Goal: Feedback & Contribution: Contribute content

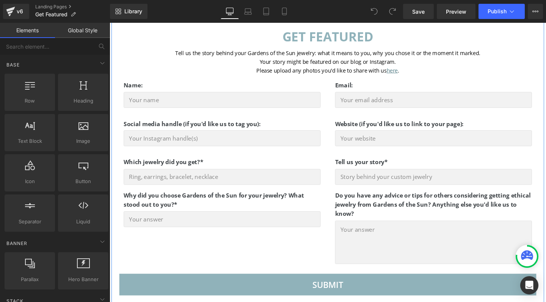
scroll to position [191, 0]
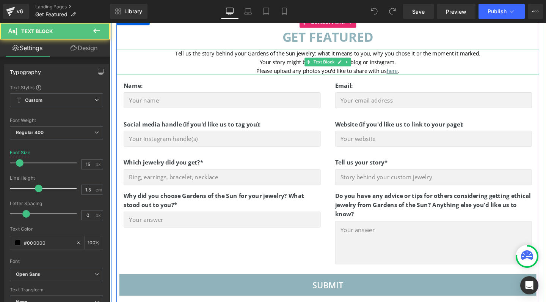
drag, startPoint x: 381, startPoint y: 70, endPoint x: 388, endPoint y: 72, distance: 7.2
click at [381, 70] on span "Please upload any photos you'd like to share with us" at bounding box center [332, 73] width 137 height 8
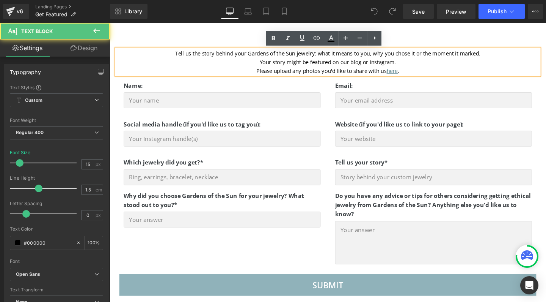
click at [398, 74] on span "Please upload any photos you'd like to share with us" at bounding box center [332, 73] width 137 height 8
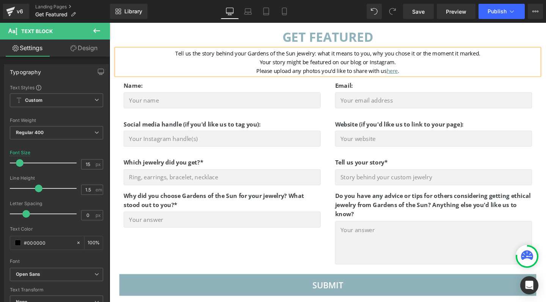
click at [263, 63] on p "Your story might be featured on our blog or Instagram." at bounding box center [339, 63] width 445 height 9
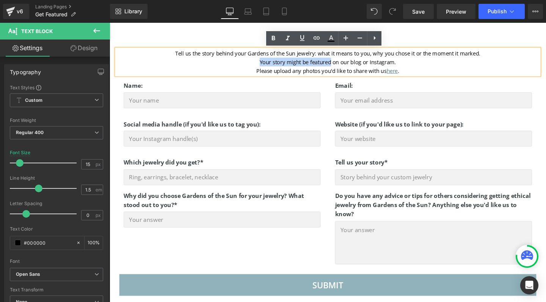
drag, startPoint x: 263, startPoint y: 63, endPoint x: 341, endPoint y: 62, distance: 78.2
click at [341, 62] on p "Your story might be featured on our blog or Instagram." at bounding box center [339, 63] width 445 height 9
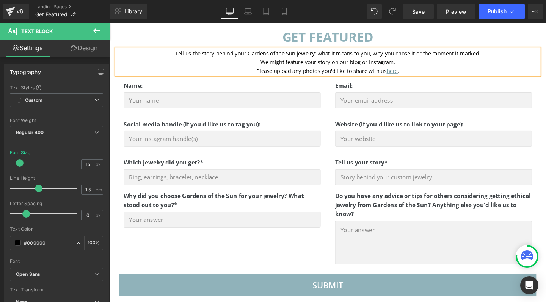
click at [265, 62] on p "We might feature your story on our blog or Instagram." at bounding box center [339, 63] width 445 height 9
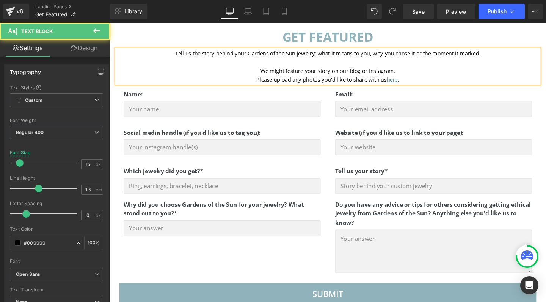
click at [257, 83] on p "Please upload any photos you'd like to share with us here ." at bounding box center [339, 81] width 445 height 9
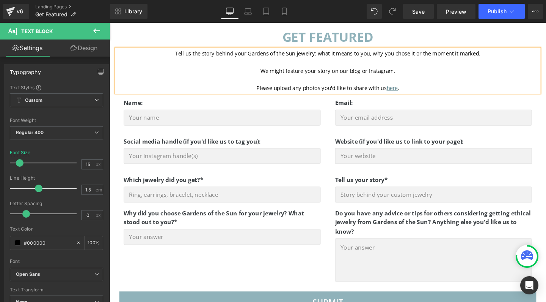
click at [371, 74] on span "We might feature your story on our blog or Instagram." at bounding box center [339, 73] width 142 height 8
click at [403, 76] on span "We might feature your story on our blog, in our newsletter or Instagram." at bounding box center [339, 73] width 189 height 8
click at [418, 91] on p "Please upload any photos you'd like to share with us here ." at bounding box center [339, 91] width 445 height 9
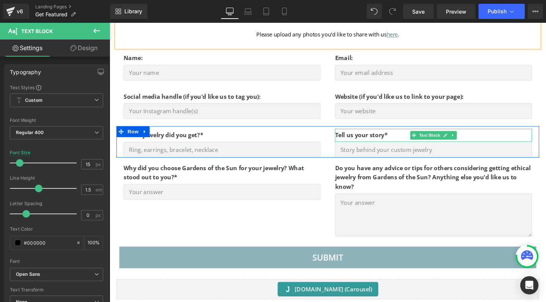
scroll to position [248, 0]
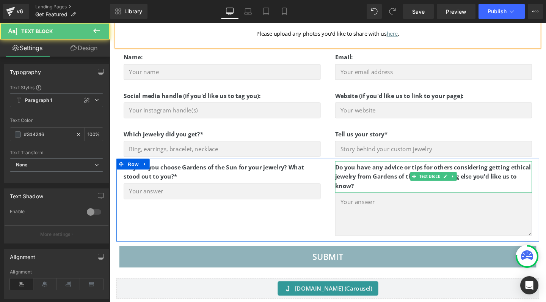
click at [363, 181] on strong "Do you have any advice or tips for others considering getting ethical jewelry f…" at bounding box center [450, 184] width 206 height 28
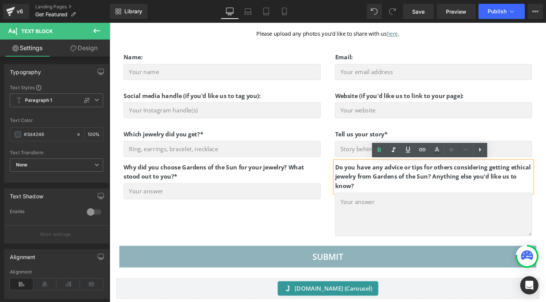
click at [447, 185] on strong "Do you have any advice or tips for others considering getting ethical jewelry f…" at bounding box center [450, 184] width 206 height 28
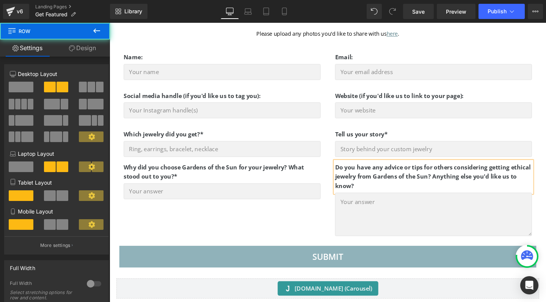
click at [306, 222] on div "Why did you choose Gardens of the Sun for your jewelry? What stood out to you?*…" at bounding box center [339, 208] width 445 height 87
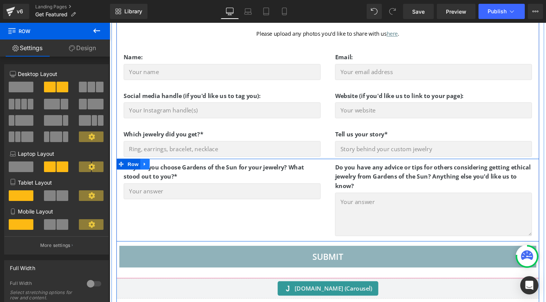
click at [142, 170] on link at bounding box center [147, 170] width 10 height 11
click at [156, 171] on icon at bounding box center [156, 170] width 5 height 5
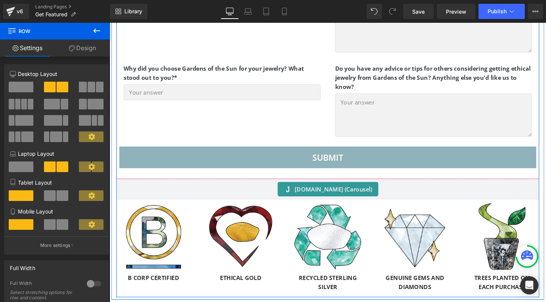
scroll to position [447, 0]
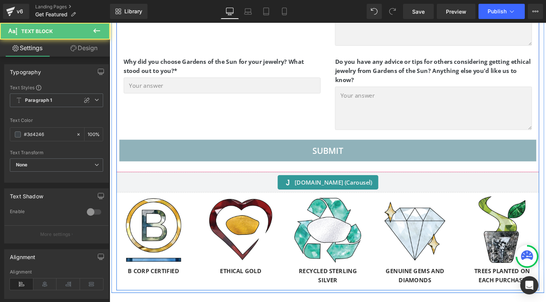
click at [283, 67] on p "Why did you choose Gardens of the Sun for your jewelry? What stood out to you?*" at bounding box center [227, 68] width 207 height 19
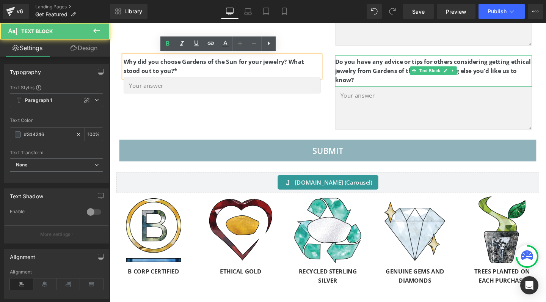
click at [410, 73] on strong "Do you have any advice or tips for others considering getting ethical jewelry f…" at bounding box center [450, 74] width 206 height 28
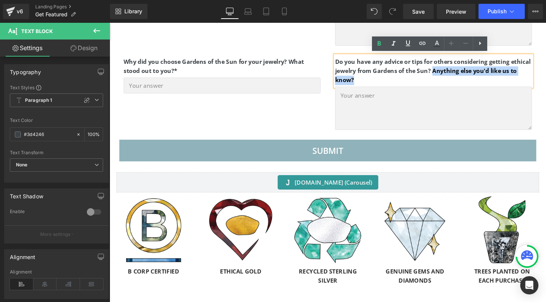
drag, startPoint x: 371, startPoint y: 84, endPoint x: 448, endPoint y: 74, distance: 77.7
click at [448, 74] on p "Do you have any advice or tips for others considering getting ethical jewelry f…" at bounding box center [450, 73] width 207 height 29
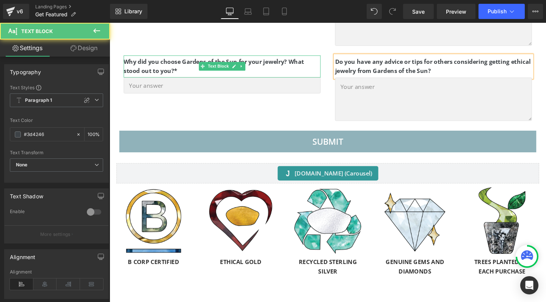
click at [179, 61] on strong "Why did you choose Gardens of the Sun for your jewelry? What stood out to you?*" at bounding box center [219, 69] width 190 height 18
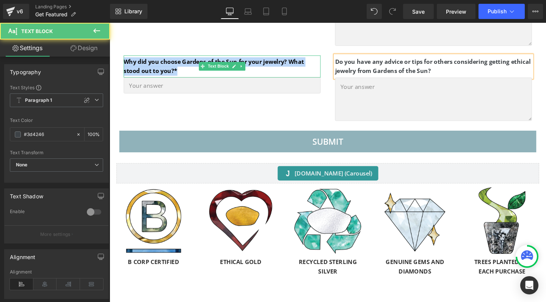
click at [179, 61] on strong "Why did you choose Gardens of the Sun for your jewelry? What stood out to you?*" at bounding box center [219, 69] width 190 height 18
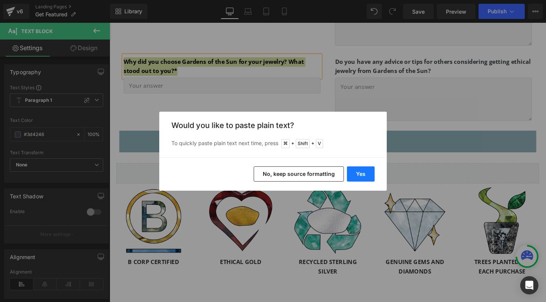
click at [357, 175] on button "Yes" at bounding box center [361, 173] width 28 height 15
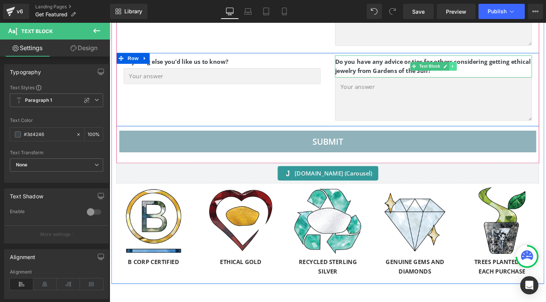
click at [470, 67] on icon at bounding box center [470, 68] width 1 height 3
click at [474, 68] on icon at bounding box center [475, 68] width 4 height 5
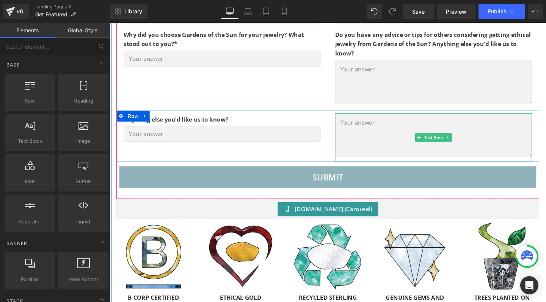
scroll to position [384, 0]
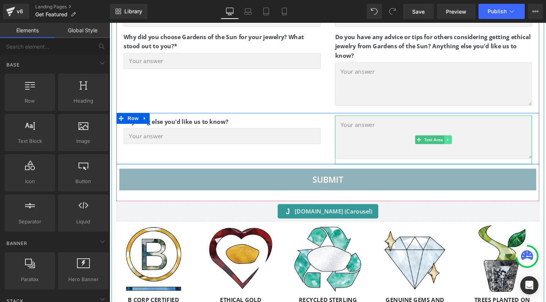
click at [464, 147] on link at bounding box center [466, 145] width 8 height 9
click at [467, 145] on icon at bounding box center [469, 145] width 4 height 4
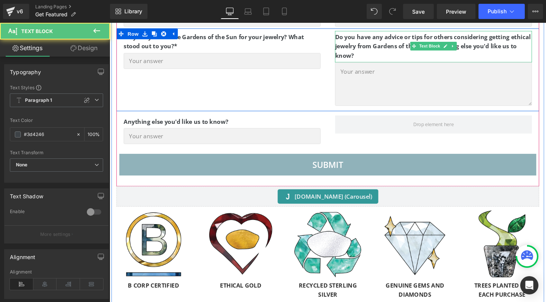
click at [402, 46] on strong "Do you have any advice or tips for others considering getting ethical jewelry f…" at bounding box center [450, 48] width 206 height 28
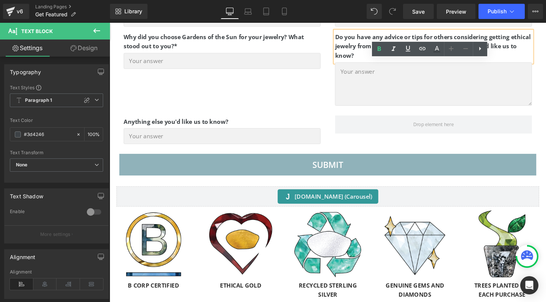
click at [516, 48] on strong "Do you have any advice or tips for others considering getting ethical jewelry f…" at bounding box center [450, 48] width 206 height 28
click at [368, 54] on p "Do you have any advice or tips for others considering getting ethical jewelry f…" at bounding box center [450, 47] width 207 height 29
drag, startPoint x: 366, startPoint y: 58, endPoint x: 418, endPoint y: 46, distance: 53.8
click at [418, 46] on p "Do you have any advice or tips for others considering getting ethical jewelry f…" at bounding box center [450, 47] width 207 height 29
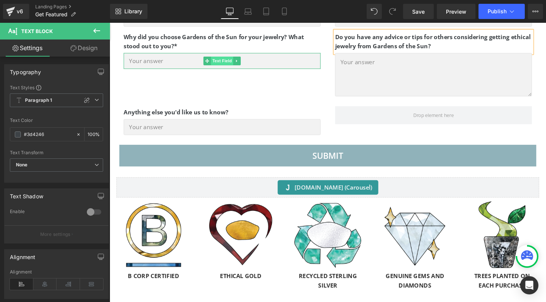
click at [228, 66] on span "Text Field" at bounding box center [228, 62] width 24 height 9
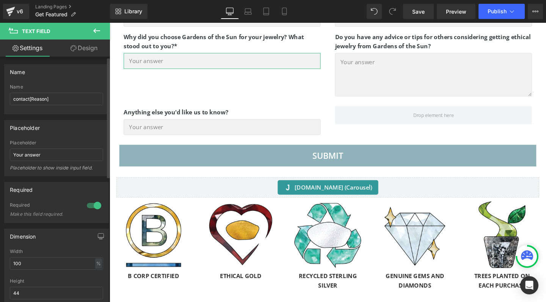
scroll to position [52, 0]
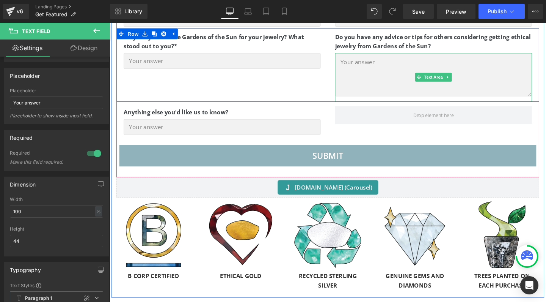
click at [409, 76] on textarea at bounding box center [450, 78] width 207 height 46
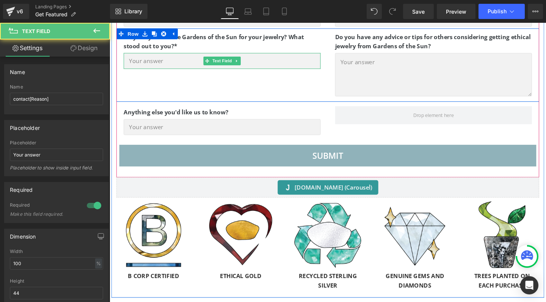
click at [198, 65] on input "text" at bounding box center [227, 63] width 207 height 17
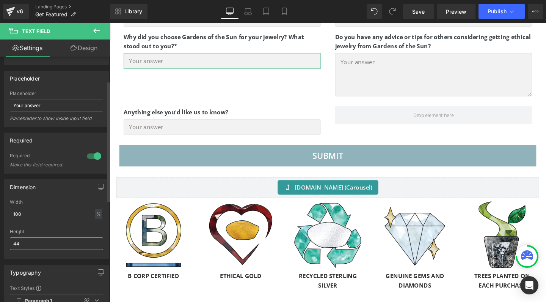
scroll to position [52, 0]
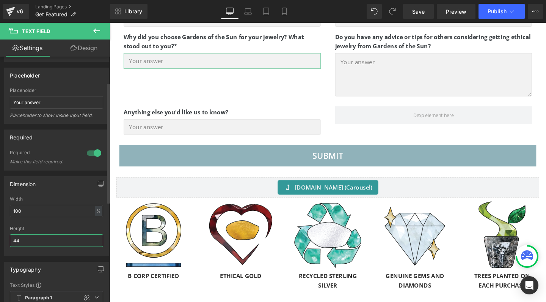
click at [27, 236] on input "44" at bounding box center [56, 240] width 93 height 13
type input "auto"
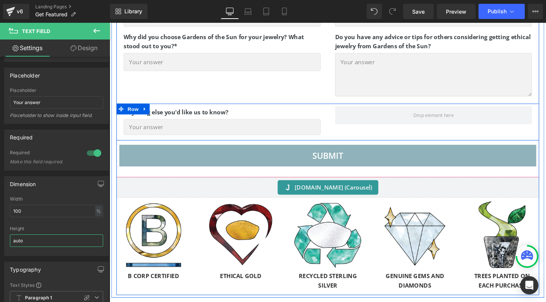
click at [110, 23] on div at bounding box center [110, 23] width 0 height 0
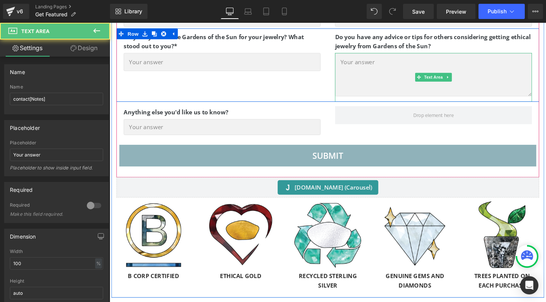
click at [382, 75] on textarea at bounding box center [450, 78] width 207 height 46
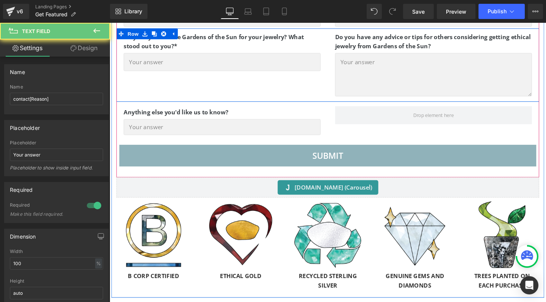
click at [257, 62] on input "text" at bounding box center [227, 64] width 207 height 19
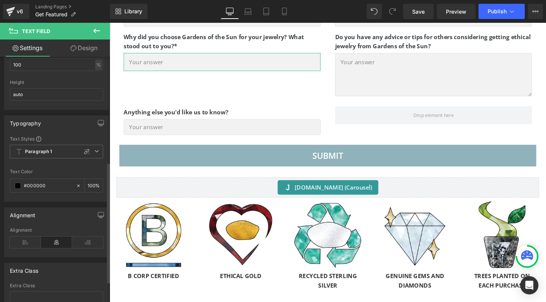
scroll to position [191, 0]
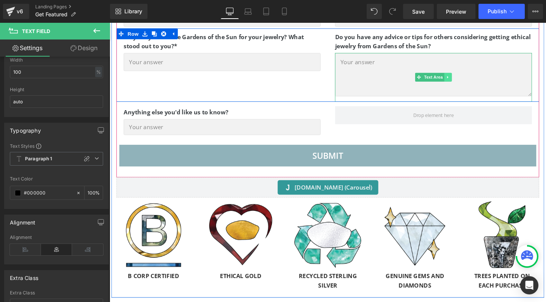
click at [466, 79] on icon at bounding box center [466, 80] width 4 height 5
click at [460, 78] on icon at bounding box center [461, 80] width 4 height 4
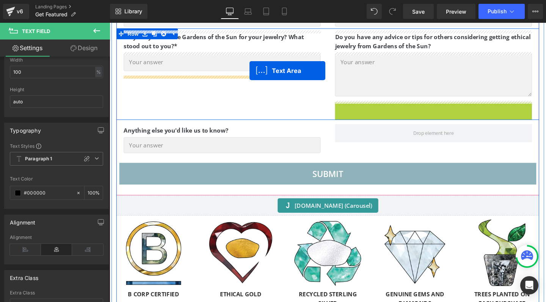
drag, startPoint x: 434, startPoint y: 131, endPoint x: 257, endPoint y: 73, distance: 186.7
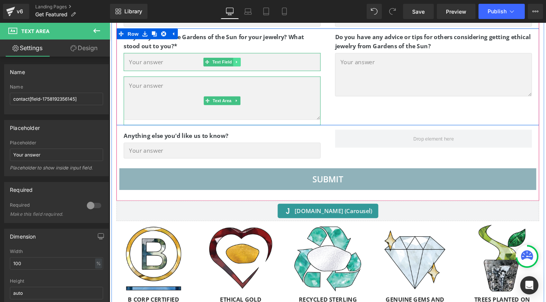
click at [244, 64] on icon at bounding box center [244, 64] width 4 height 5
click at [245, 64] on icon at bounding box center [247, 64] width 4 height 4
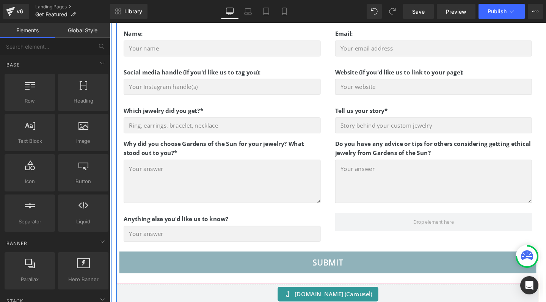
scroll to position [270, 0]
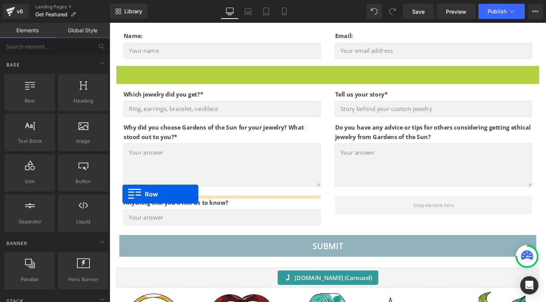
drag, startPoint x: 120, startPoint y: 74, endPoint x: 123, endPoint y: 202, distance: 127.9
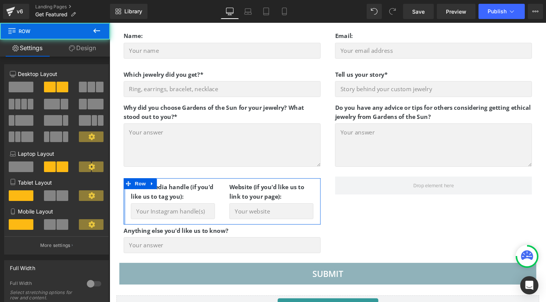
click at [124, 201] on div at bounding box center [125, 210] width 2 height 48
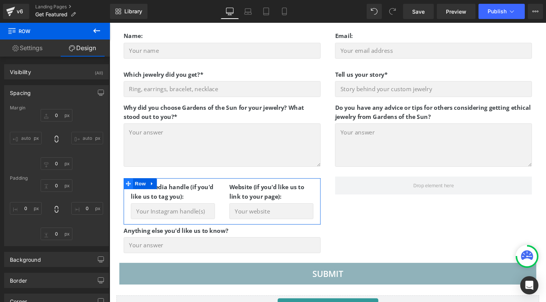
type input "5"
type input "0"
type input "XS"
type input "0"
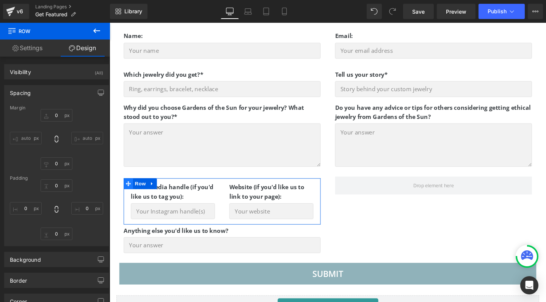
type input "0"
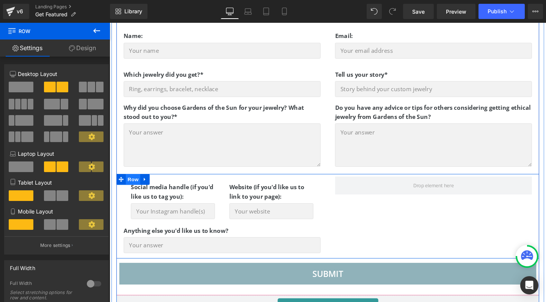
click at [127, 190] on span "Row" at bounding box center [134, 186] width 15 height 11
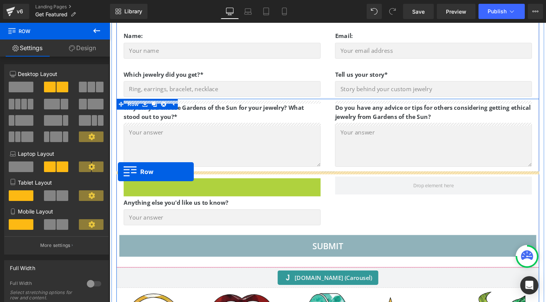
drag, startPoint x: 126, startPoint y: 193, endPoint x: 118, endPoint y: 179, distance: 15.6
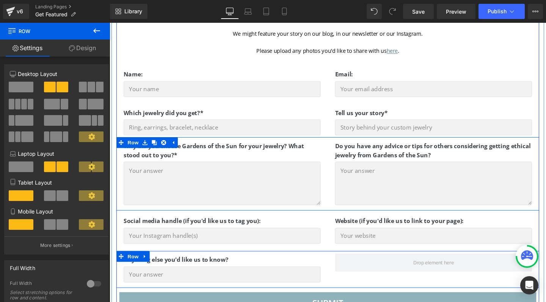
scroll to position [229, 0]
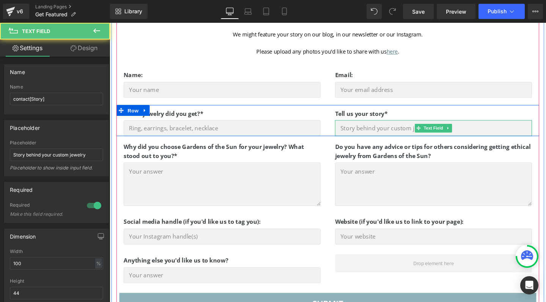
click at [397, 130] on input "text" at bounding box center [450, 133] width 207 height 17
click at [187, 133] on input "text" at bounding box center [227, 133] width 207 height 17
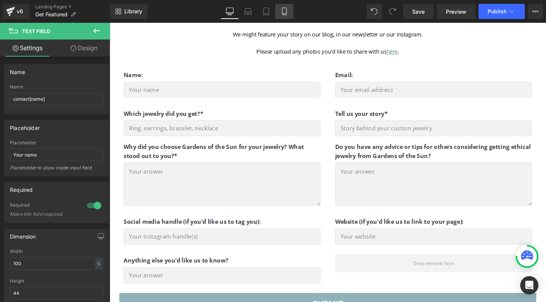
click at [289, 12] on link "Mobile" at bounding box center [284, 11] width 18 height 15
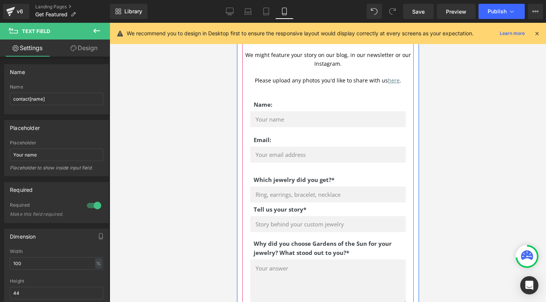
scroll to position [229, 0]
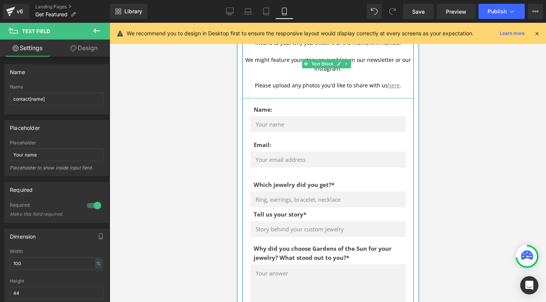
click at [536, 35] on icon at bounding box center [537, 33] width 7 height 7
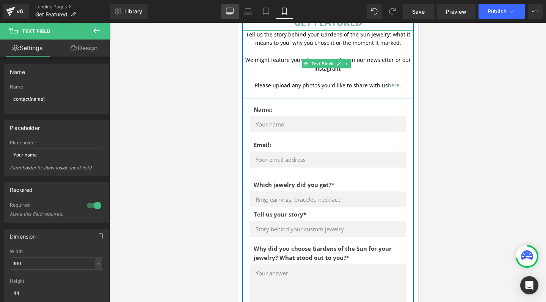
click at [233, 12] on icon at bounding box center [230, 12] width 8 height 8
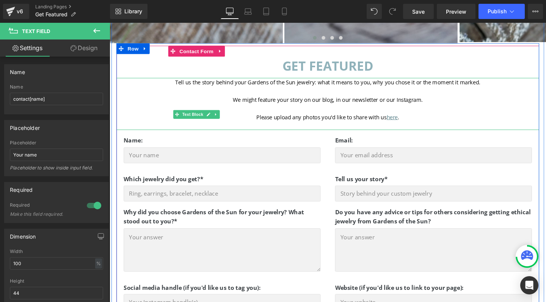
scroll to position [268, 0]
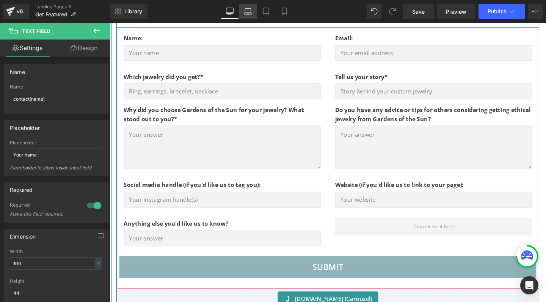
click at [248, 13] on icon at bounding box center [248, 13] width 1 height 0
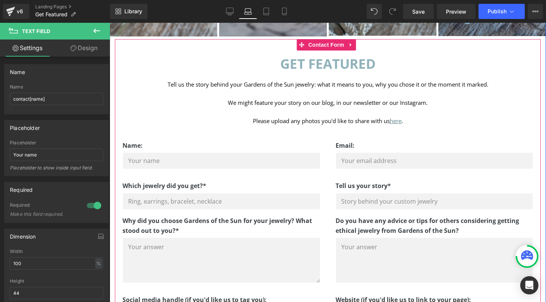
scroll to position [162, 0]
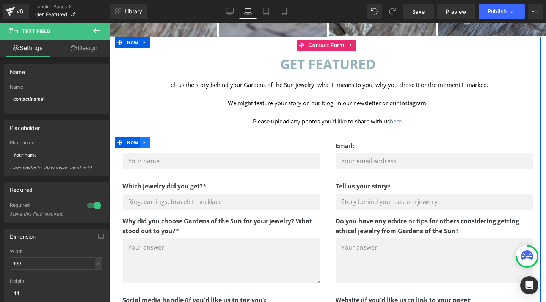
click at [144, 142] on icon at bounding box center [145, 141] width 2 height 3
click at [153, 144] on icon at bounding box center [154, 142] width 5 height 6
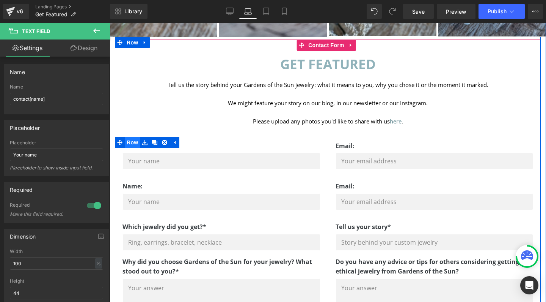
click at [131, 143] on span "Row" at bounding box center [132, 142] width 15 height 11
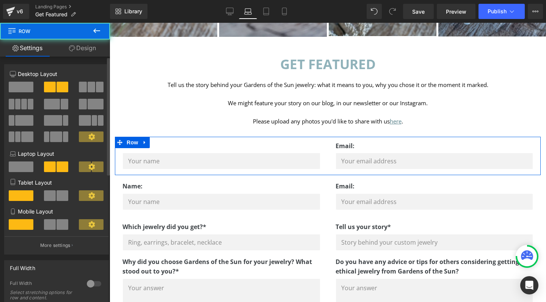
click at [20, 83] on span at bounding box center [21, 87] width 25 height 11
type input "1200"
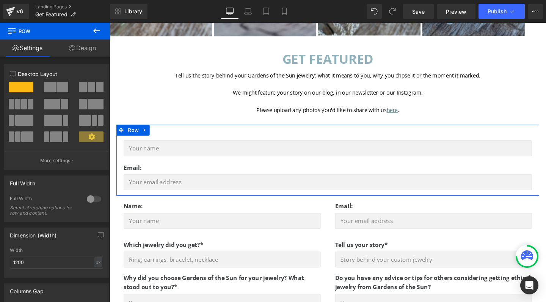
scroll to position [155, 0]
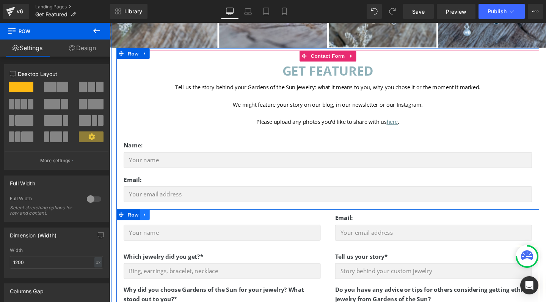
click at [146, 225] on icon at bounding box center [146, 225] width 5 height 6
click at [165, 225] on icon at bounding box center [166, 224] width 5 height 5
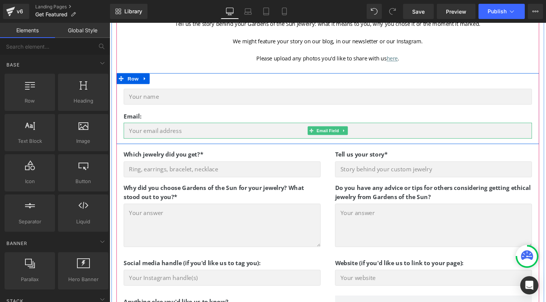
scroll to position [223, 0]
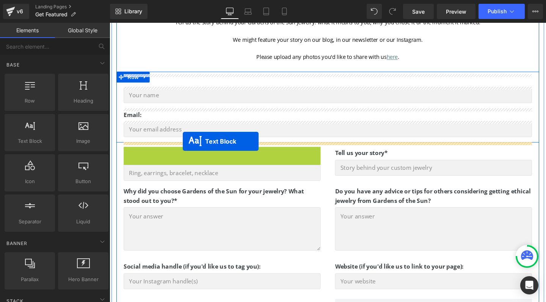
drag, startPoint x: 206, startPoint y: 157, endPoint x: 187, endPoint y: 147, distance: 21.7
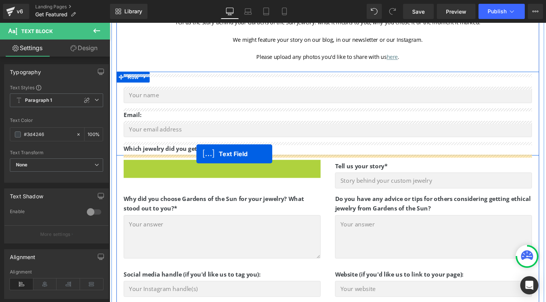
drag, startPoint x: 211, startPoint y: 176, endPoint x: 201, endPoint y: 161, distance: 18.4
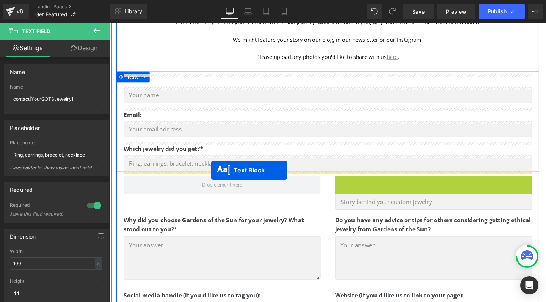
drag, startPoint x: 428, startPoint y: 188, endPoint x: 217, endPoint y: 178, distance: 211.2
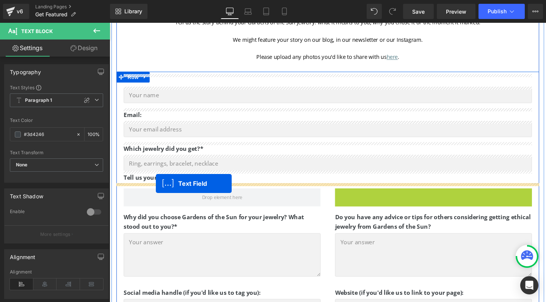
drag, startPoint x: 433, startPoint y: 206, endPoint x: 158, endPoint y: 192, distance: 275.1
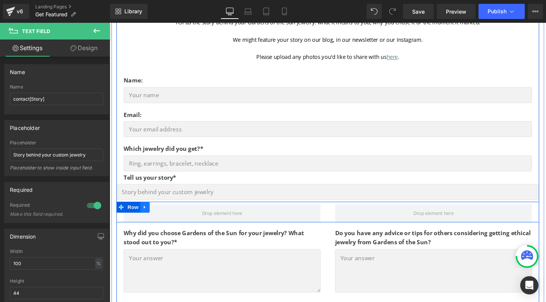
click at [146, 216] on icon at bounding box center [147, 216] width 2 height 3
click at [166, 216] on icon at bounding box center [166, 217] width 5 height 6
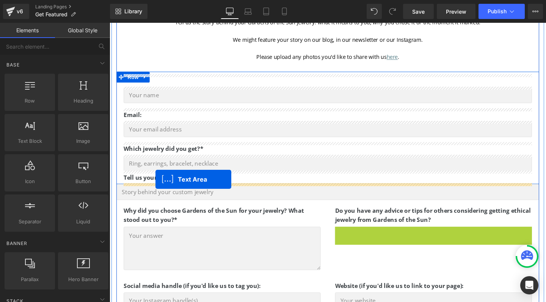
drag, startPoint x: 422, startPoint y: 264, endPoint x: 158, endPoint y: 187, distance: 275.5
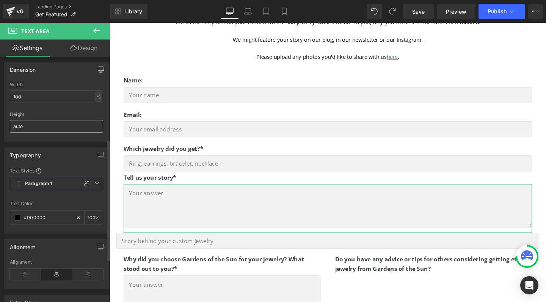
scroll to position [169, 0]
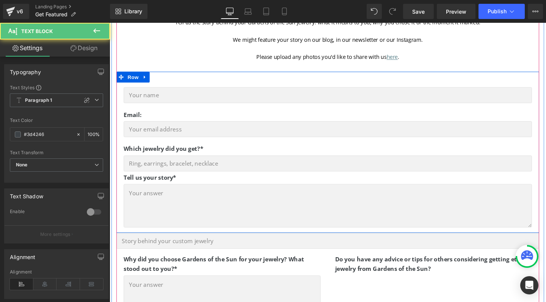
click at [141, 157] on strong "Which jewelry did you get?*" at bounding box center [166, 155] width 84 height 8
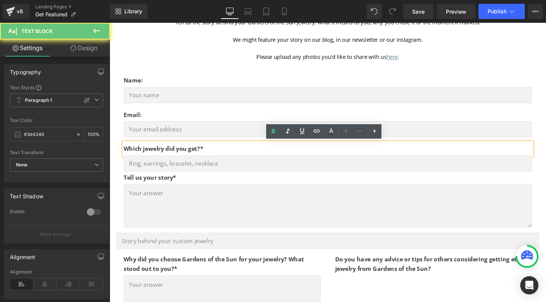
click at [133, 153] on strong "Which jewelry did you get?*" at bounding box center [166, 155] width 84 height 8
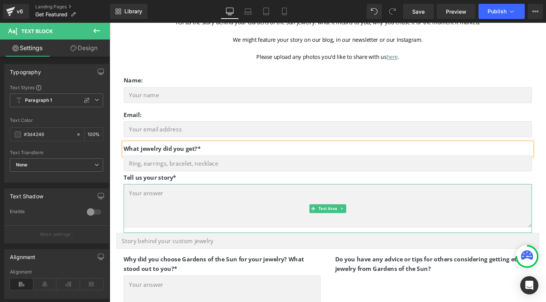
click at [150, 203] on textarea at bounding box center [339, 215] width 430 height 46
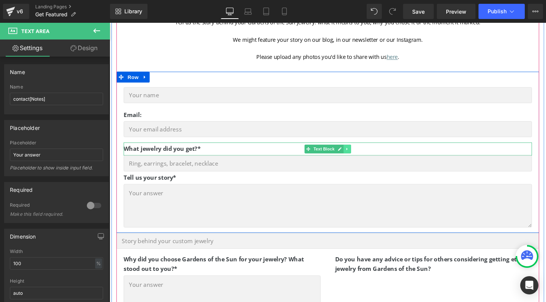
click at [360, 155] on icon at bounding box center [359, 155] width 4 height 5
click at [362, 155] on icon at bounding box center [364, 155] width 4 height 4
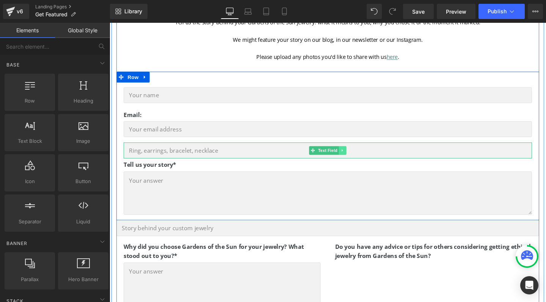
click at [354, 157] on icon at bounding box center [355, 156] width 4 height 5
click at [357, 157] on icon at bounding box center [359, 157] width 4 height 4
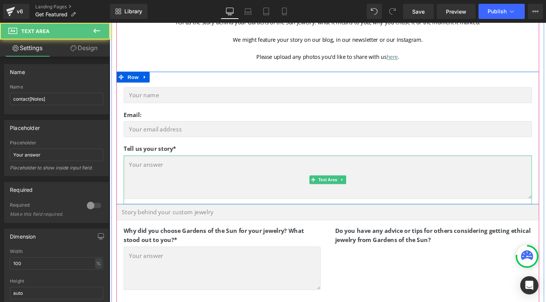
click at [162, 178] on textarea at bounding box center [339, 185] width 430 height 46
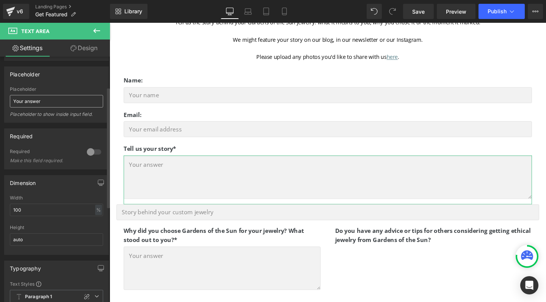
scroll to position [61, 0]
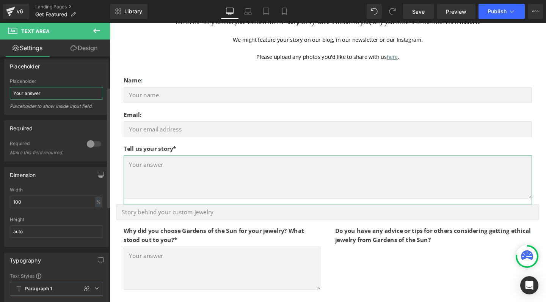
click at [33, 94] on input "Your answer" at bounding box center [56, 93] width 93 height 13
type input "T"
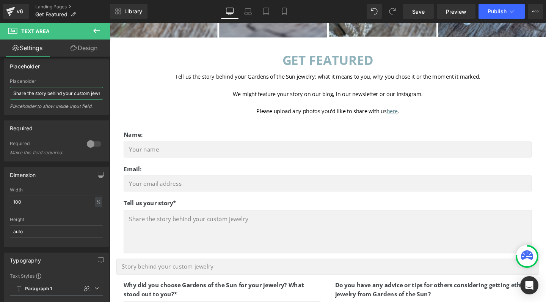
scroll to position [161, 0]
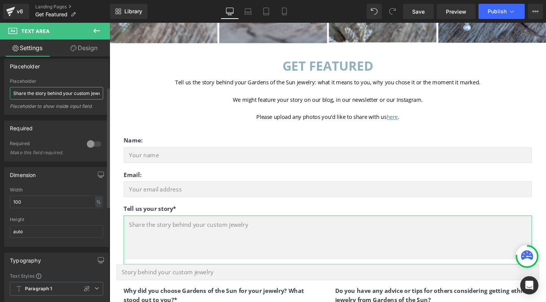
click at [64, 94] on input "Share the story behind your custom jewelry" at bounding box center [56, 93] width 93 height 13
click at [80, 94] on input "Share the story behind your (custom jewelry" at bounding box center [56, 93] width 93 height 13
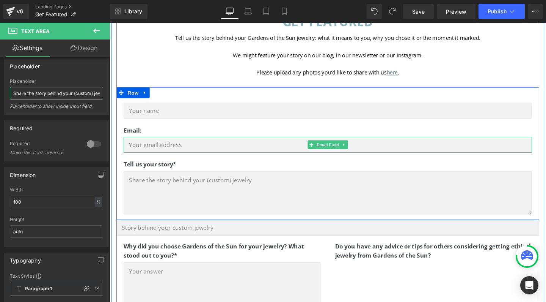
scroll to position [208, 0]
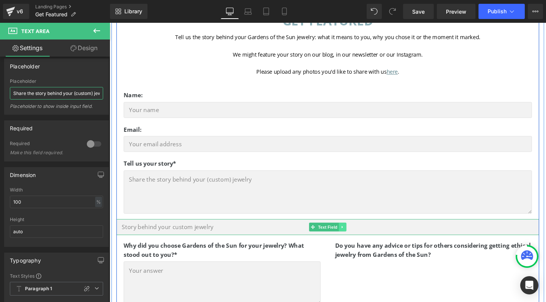
type input "Share the story behind your (custom) jewelry"
click at [354, 237] on icon at bounding box center [354, 237] width 1 height 3
click at [357, 236] on icon at bounding box center [359, 237] width 4 height 4
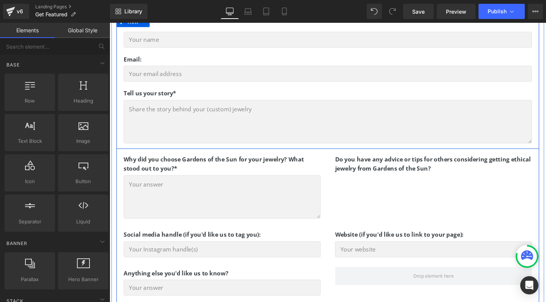
scroll to position [282, 0]
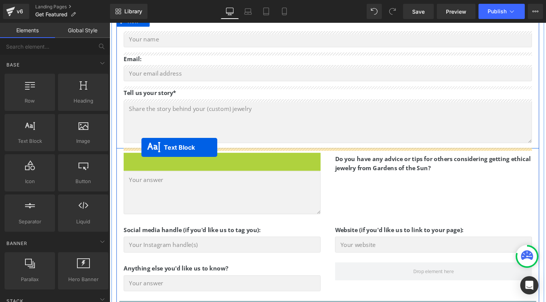
drag, startPoint x: 205, startPoint y: 170, endPoint x: 143, endPoint y: 154, distance: 63.5
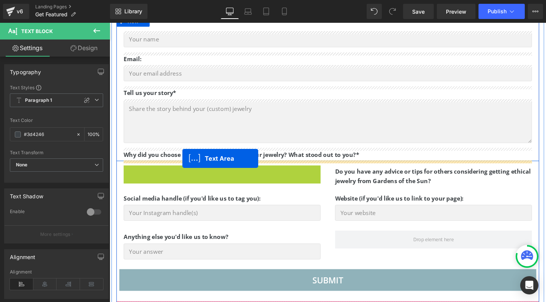
drag, startPoint x: 211, startPoint y: 198, endPoint x: 186, endPoint y: 165, distance: 41.0
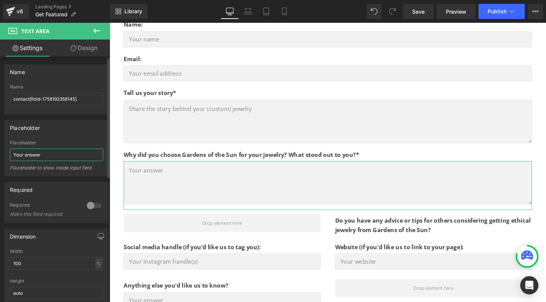
click at [52, 156] on input "Your answer" at bounding box center [56, 154] width 93 height 13
type input "I chose Gardens of the Sun because..."
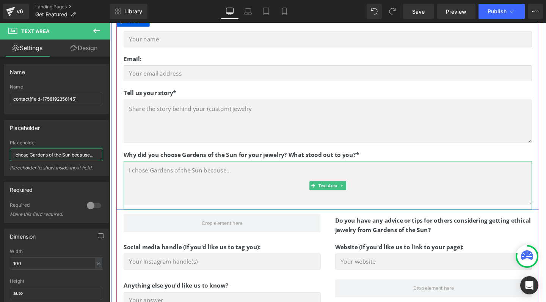
scroll to position [344, 0]
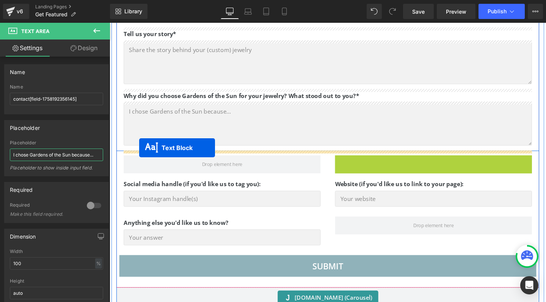
drag, startPoint x: 429, startPoint y: 172, endPoint x: 141, endPoint y: 154, distance: 288.9
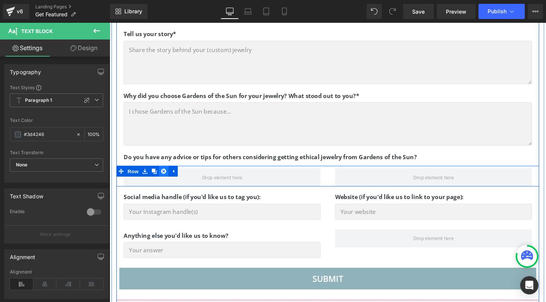
click at [166, 178] on icon at bounding box center [166, 179] width 5 height 6
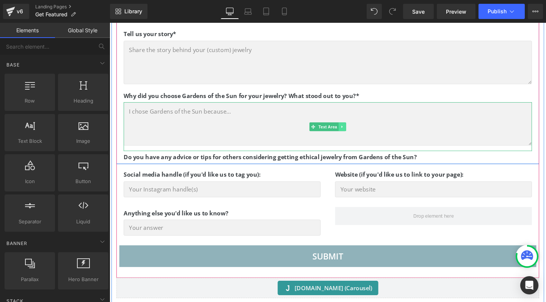
click at [354, 132] on icon at bounding box center [354, 132] width 4 height 5
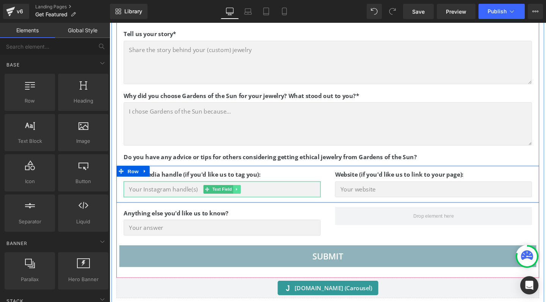
click at [243, 197] on icon at bounding box center [243, 197] width 1 height 3
click at [236, 197] on link at bounding box center [240, 197] width 8 height 9
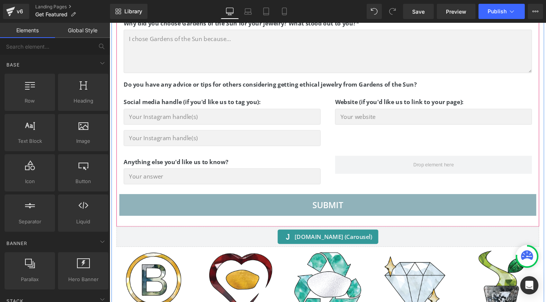
scroll to position [404, 0]
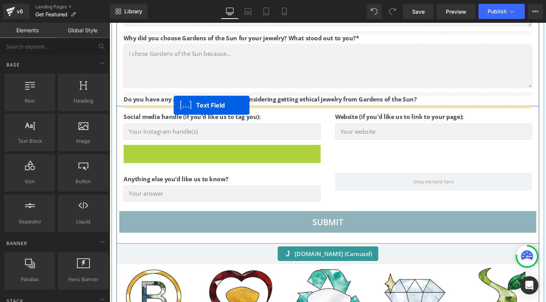
drag, startPoint x: 211, startPoint y: 157, endPoint x: 177, endPoint y: 109, distance: 58.6
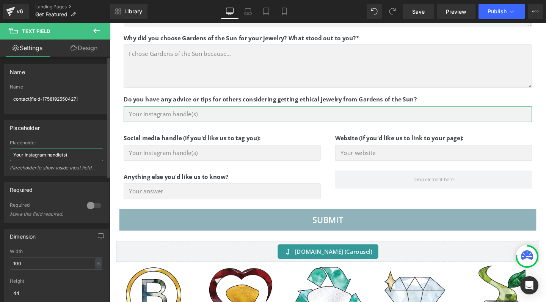
click at [50, 156] on input "Your Instagram handle(s)" at bounding box center [56, 154] width 93 height 13
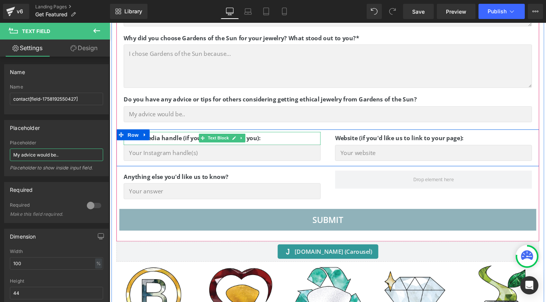
type input "My advice would be..."
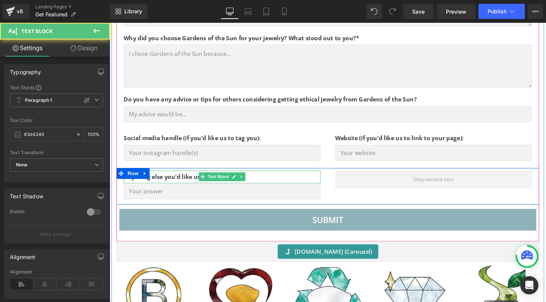
click at [295, 181] on p "Anything else you'd like us to know?" at bounding box center [227, 185] width 207 height 10
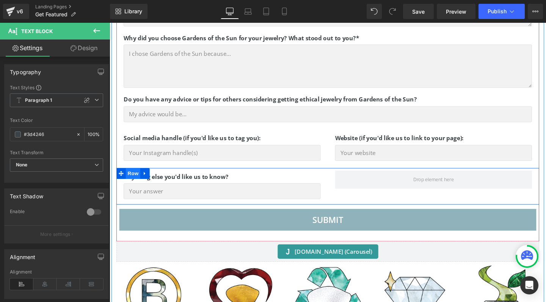
click at [135, 183] on span "Row" at bounding box center [134, 180] width 15 height 11
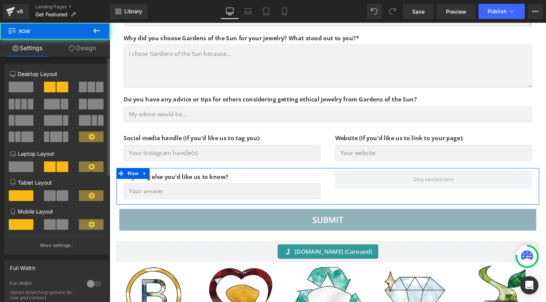
click at [24, 87] on span at bounding box center [21, 87] width 25 height 11
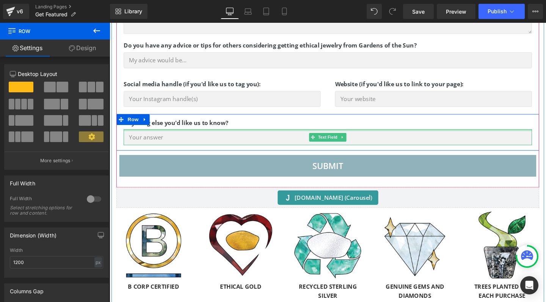
scroll to position [463, 0]
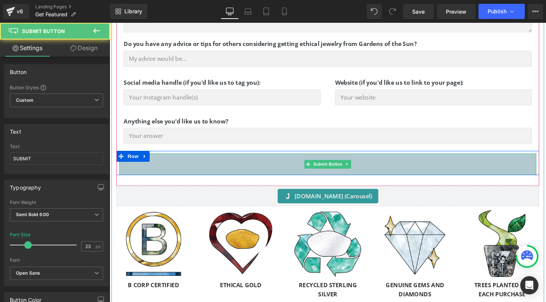
click at [360, 169] on div "SUBMIT Submit Button" at bounding box center [339, 171] width 439 height 23
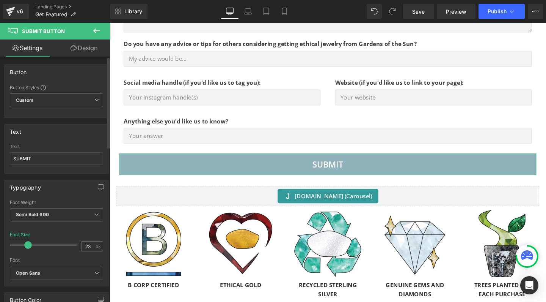
scroll to position [0, 0]
click at [20, 161] on input "SUBMIT" at bounding box center [56, 158] width 93 height 13
type input "s"
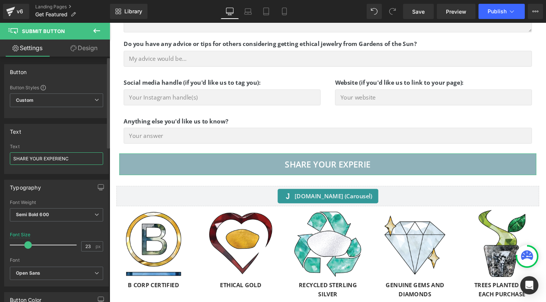
type input "SHARE YOUR EXPERIENCE"
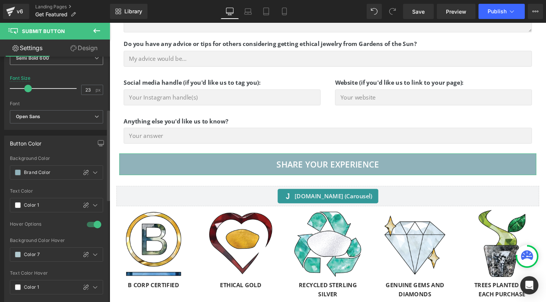
scroll to position [181, 0]
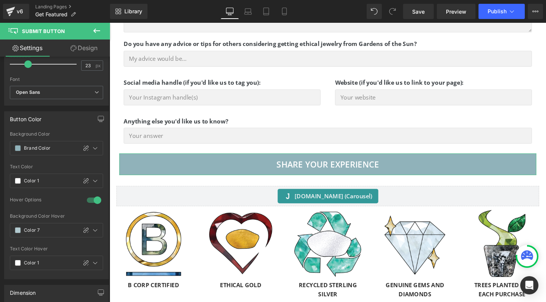
click at [83, 48] on link "Design" at bounding box center [84, 47] width 55 height 17
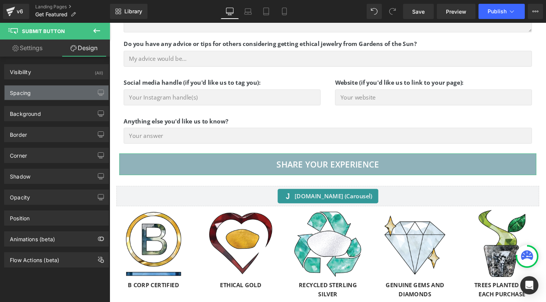
click at [35, 90] on div "Spacing" at bounding box center [57, 92] width 104 height 14
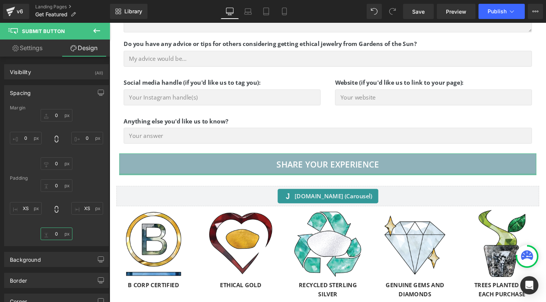
click at [54, 233] on input "0" at bounding box center [57, 233] width 32 height 13
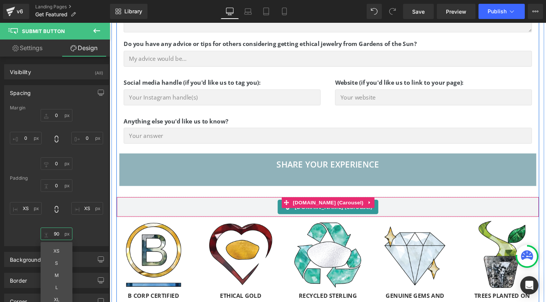
type input "0"
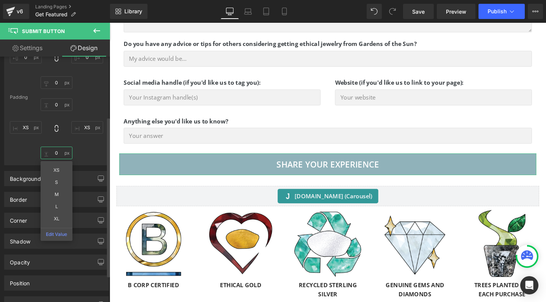
scroll to position [74, 0]
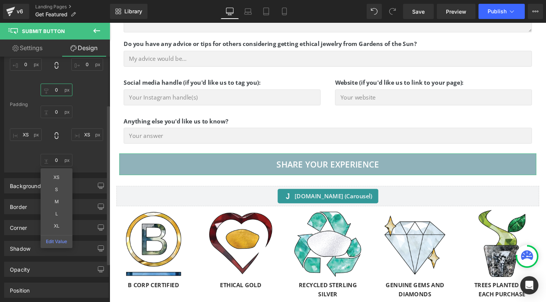
click at [53, 90] on input "0" at bounding box center [57, 89] width 32 height 13
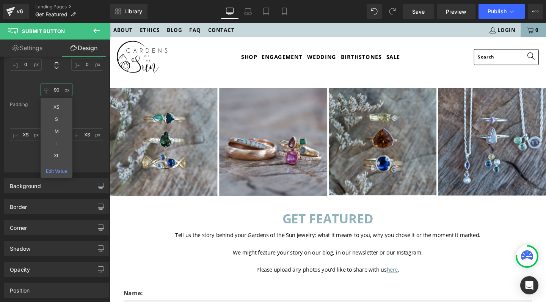
scroll to position [0, 0]
type input "90"
click at [420, 9] on span "Save" at bounding box center [418, 12] width 13 height 8
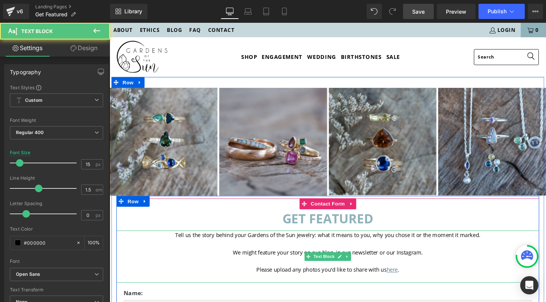
click at [397, 284] on span "Please upload any photos you'd like to share with us" at bounding box center [332, 282] width 137 height 8
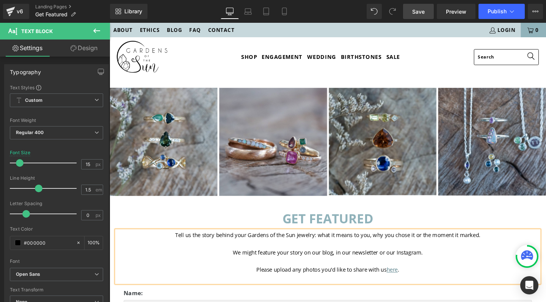
click at [415, 13] on span "Save" at bounding box center [418, 12] width 13 height 8
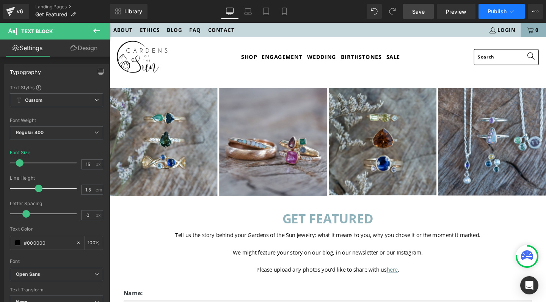
click at [515, 11] on icon at bounding box center [512, 12] width 8 height 8
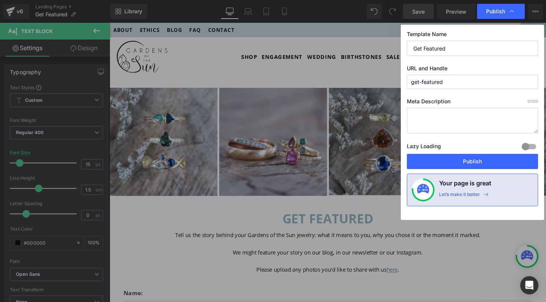
click at [442, 114] on textarea at bounding box center [472, 120] width 131 height 25
click at [477, 124] on textarea "Get featured on the Gardens of the Sun website, Instagram or blog" at bounding box center [472, 120] width 131 height 25
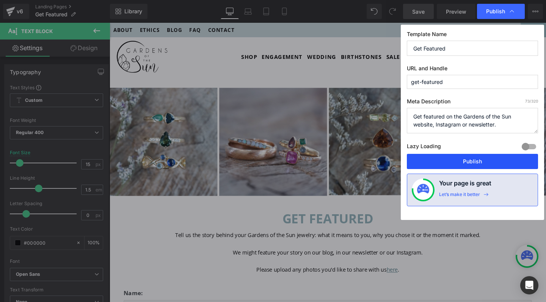
type textarea "Get featured on the Gardens of the Sun website, Instagram or newsletter."
click at [495, 157] on button "Publish" at bounding box center [472, 161] width 131 height 15
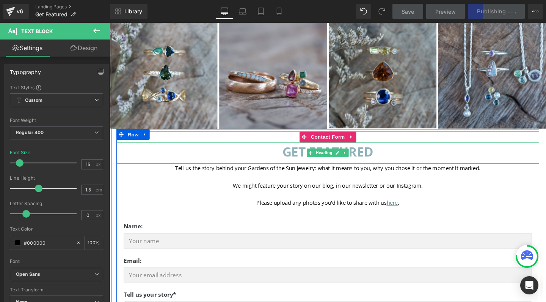
scroll to position [71, 0]
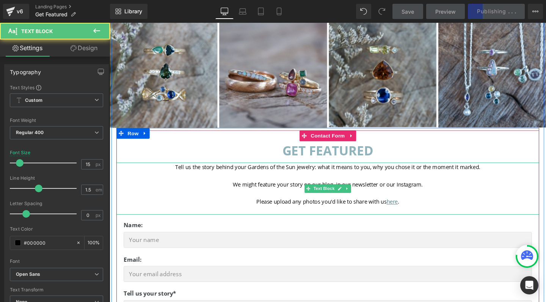
click at [373, 193] on span "We might feature your story on our blog, in our newsletter or our Instagram." at bounding box center [339, 193] width 200 height 8
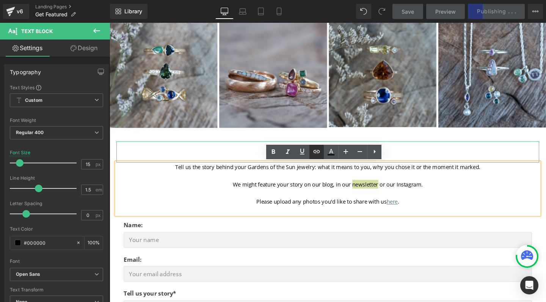
click at [316, 148] on icon at bounding box center [316, 151] width 9 height 9
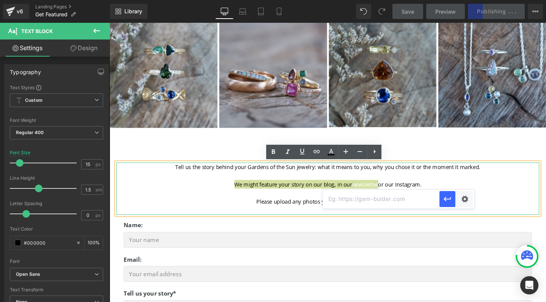
click at [350, 200] on input "text" at bounding box center [381, 198] width 117 height 19
paste input "https://gardensofthesun.com/pages/insider-list"
click at [448, 200] on icon "button" at bounding box center [447, 198] width 9 height 9
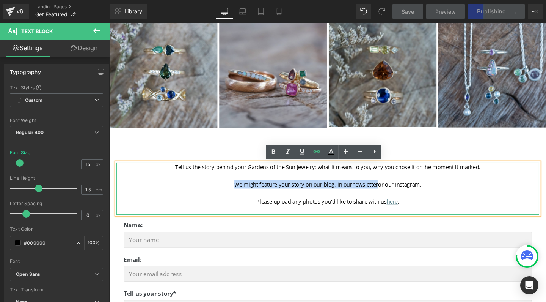
click at [337, 191] on span "We might feature your story on our blog, in our newsletter or our Instagram." at bounding box center [339, 193] width 197 height 8
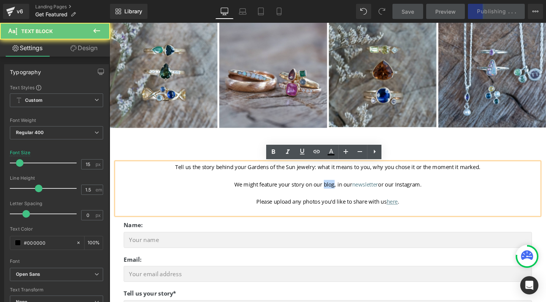
click at [337, 191] on span "We might feature your story on our blog, in our newsletter or our Instagram." at bounding box center [339, 193] width 197 height 8
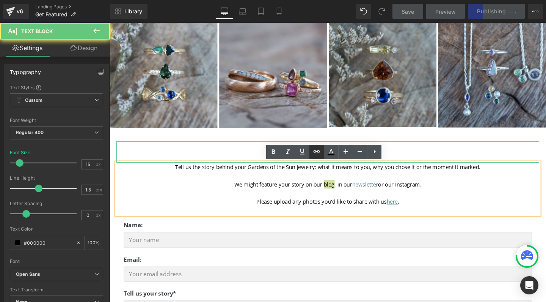
click at [317, 151] on icon at bounding box center [316, 151] width 9 height 9
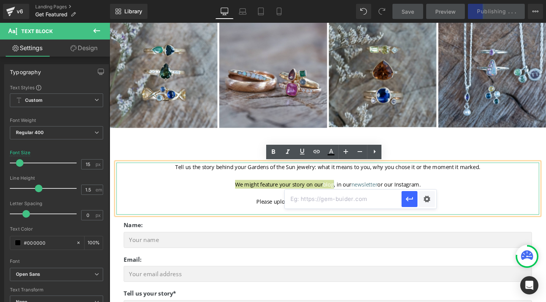
click at [339, 203] on input "text" at bounding box center [343, 198] width 117 height 19
paste input "https://gardensofthesun.com/blogs/news"
type input "https://gardensofthesun.com/blogs/news"
click at [410, 200] on icon "button" at bounding box center [409, 198] width 9 height 9
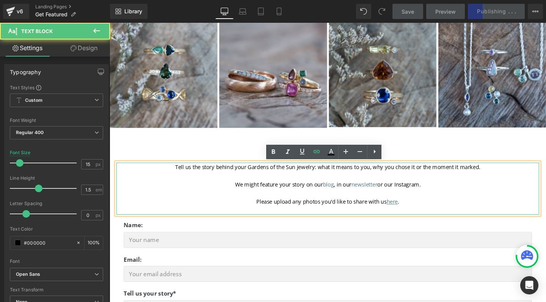
click at [490, 214] on p "Please upload any photos you'd like to share with us here ." at bounding box center [339, 210] width 445 height 9
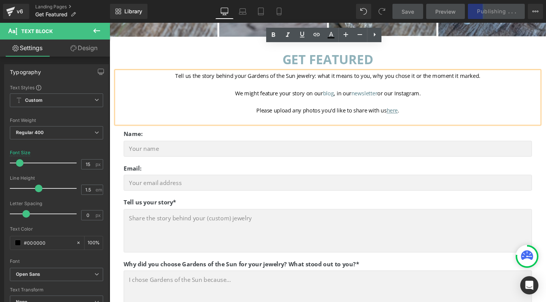
scroll to position [168, 0]
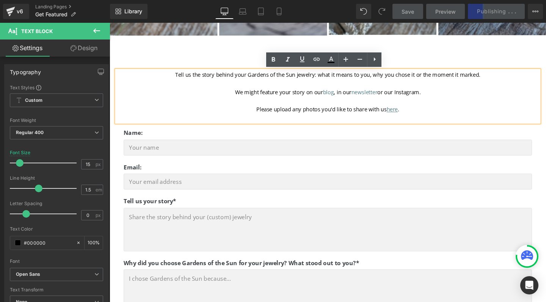
click at [362, 113] on span "Please upload any photos you'd like to share with us" at bounding box center [332, 114] width 137 height 8
drag, startPoint x: 259, startPoint y: 115, endPoint x: 419, endPoint y: 123, distance: 160.4
click at [419, 123] on div "Tell us the story behind your Gardens of the Sun jewelry: what it means to you,…" at bounding box center [339, 99] width 445 height 55
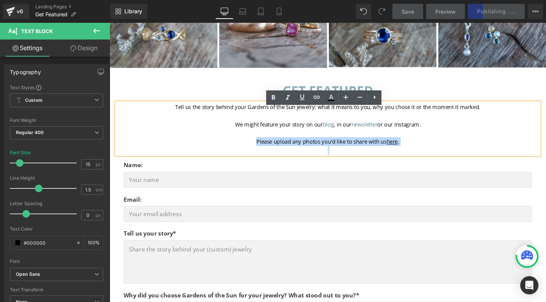
scroll to position [129, 0]
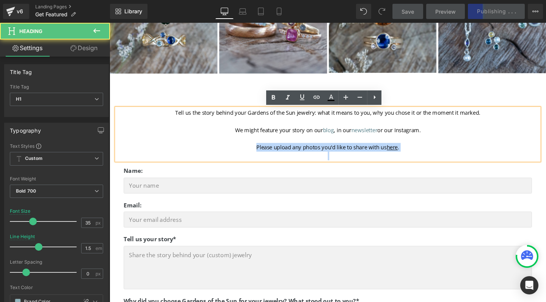
click at [447, 105] on h1 "GET FEATURED" at bounding box center [339, 100] width 445 height 20
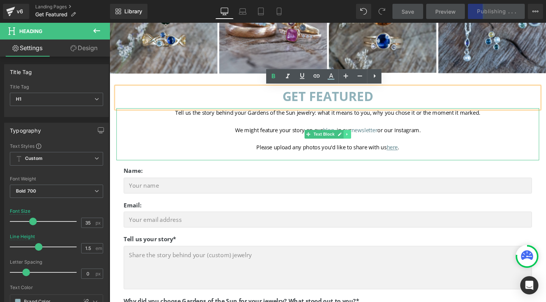
click at [356, 140] on link at bounding box center [360, 139] width 8 height 9
click at [354, 140] on icon at bounding box center [356, 139] width 4 height 4
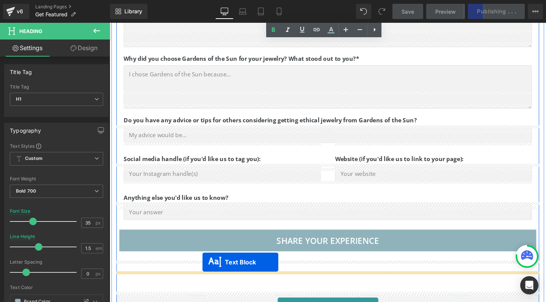
scroll to position [425, 0]
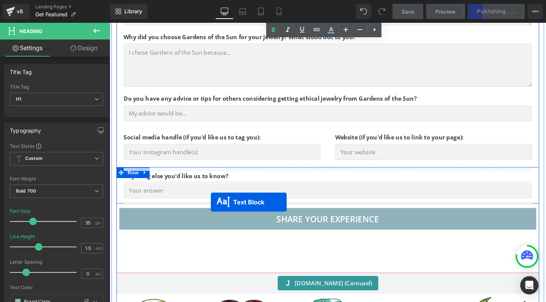
drag, startPoint x: 317, startPoint y: 194, endPoint x: 216, endPoint y: 211, distance: 102.4
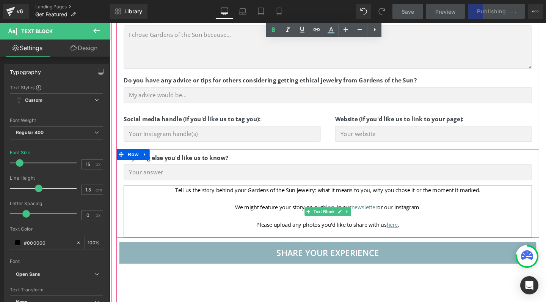
click at [319, 212] on span "We might feature your story on our blog , in our newsletter or our Instagram." at bounding box center [339, 216] width 195 height 8
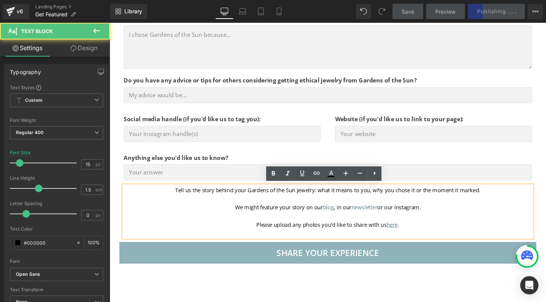
click at [295, 216] on span "We might feature your story on our blog , in our newsletter or our Instagram." at bounding box center [339, 216] width 195 height 8
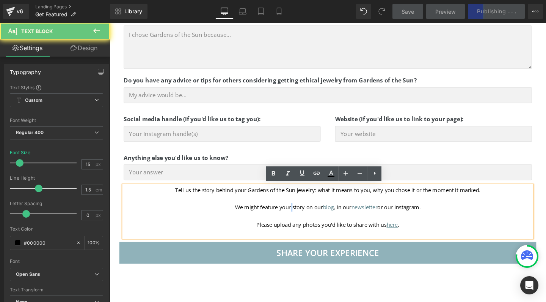
click at [295, 216] on span "We might feature your story on our blog , in our newsletter or our Instagram." at bounding box center [339, 216] width 195 height 8
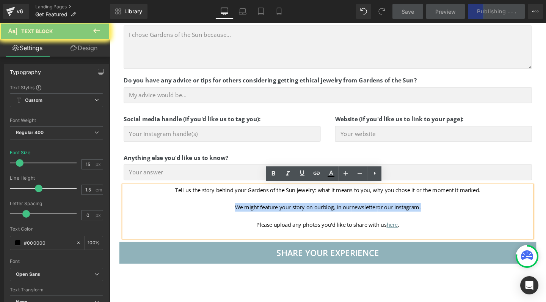
click at [295, 216] on span "We might feature your story on our blog , in our newsletter or our Instagram." at bounding box center [339, 216] width 195 height 8
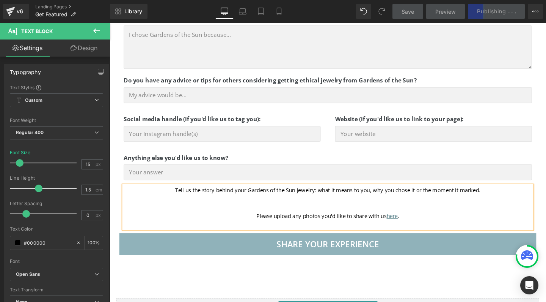
click at [264, 223] on span "Please upload any photos you'd like to share with us" at bounding box center [332, 226] width 137 height 8
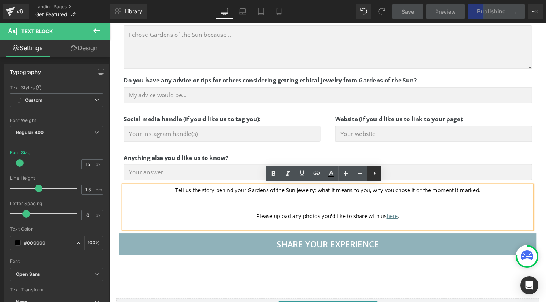
click at [376, 172] on icon at bounding box center [374, 172] width 9 height 9
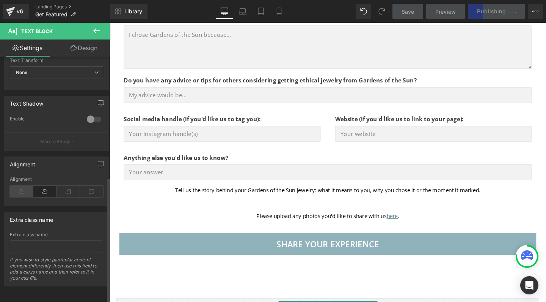
scroll to position [234, 0]
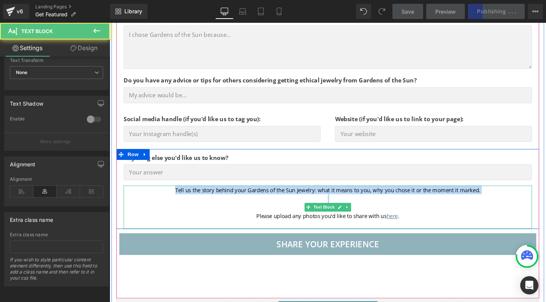
drag, startPoint x: 258, startPoint y: 223, endPoint x: 169, endPoint y: 194, distance: 93.8
click at [169, 194] on div "Tell us the story behind your Gardens of the Sun jewelry: what it means to you,…" at bounding box center [339, 217] width 430 height 46
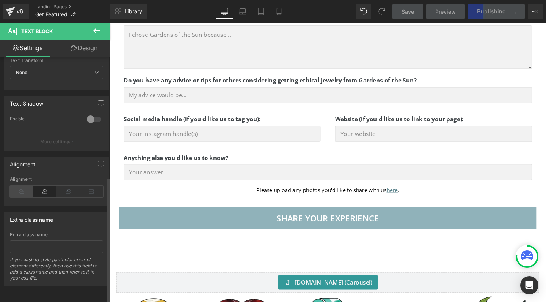
click at [20, 188] on icon at bounding box center [22, 191] width 24 height 11
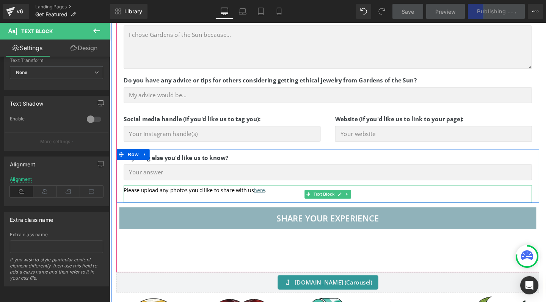
click at [126, 196] on span "Please upload any photos you'd like to share with us" at bounding box center [192, 198] width 137 height 8
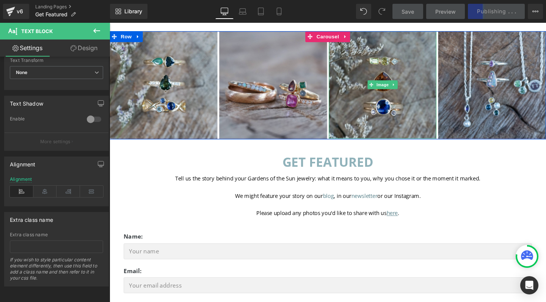
scroll to position [74, 0]
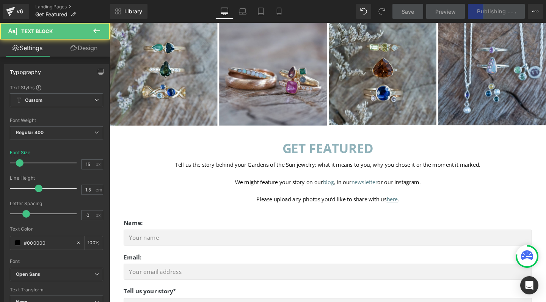
click at [330, 207] on span "Please upload any photos you'd like to share with us" at bounding box center [332, 208] width 137 height 8
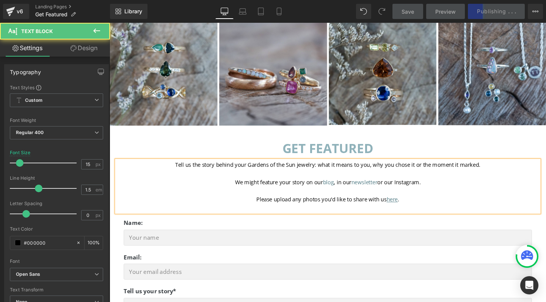
click at [330, 207] on span "Please upload any photos you'd like to share with us" at bounding box center [332, 208] width 137 height 8
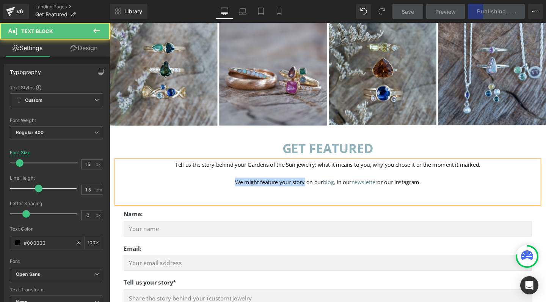
drag, startPoint x: 312, startPoint y: 192, endPoint x: 228, endPoint y: 188, distance: 83.6
click at [228, 188] on p "We might feature your story on our blog , in our newsletter or our Instagram." at bounding box center [339, 189] width 445 height 9
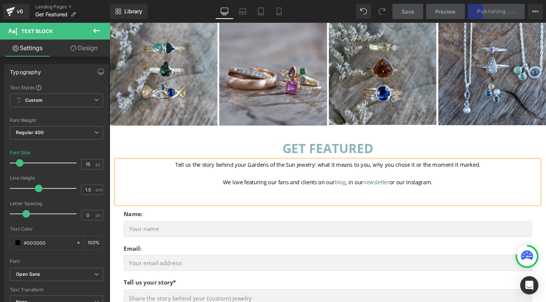
click at [409, 191] on span "We love featuring our fans and clients on our blog , in our newsletter or our I…" at bounding box center [339, 190] width 220 height 8
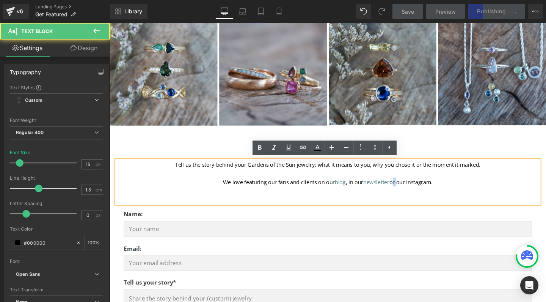
click at [409, 191] on span "We love featuring our fans and clients on our blog , in our newsletter or our I…" at bounding box center [339, 190] width 220 height 8
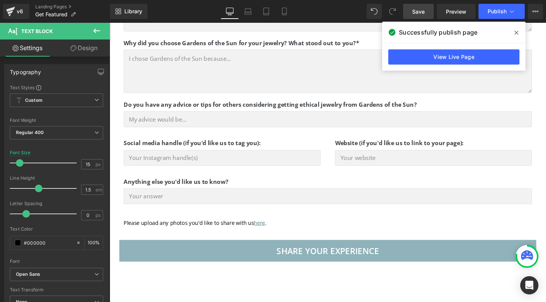
scroll to position [529, 0]
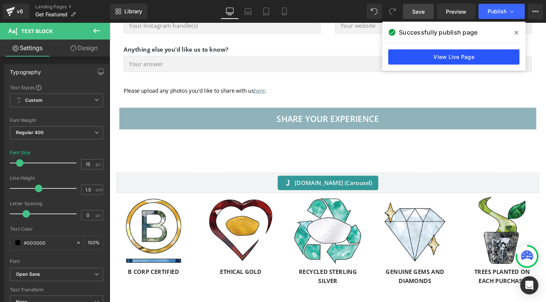
click at [455, 57] on link "View Live Page" at bounding box center [454, 56] width 131 height 15
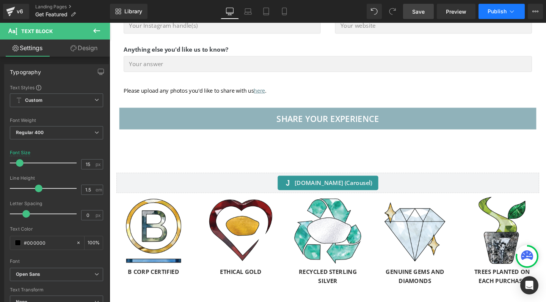
click at [504, 12] on span "Publish" at bounding box center [497, 11] width 19 height 6
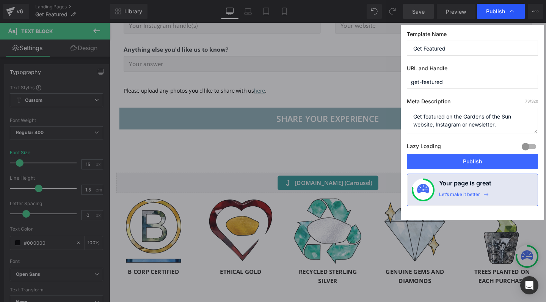
click at [496, 14] on span "Publish" at bounding box center [495, 11] width 19 height 7
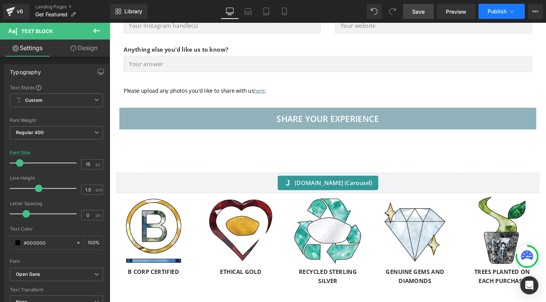
click at [514, 13] on icon at bounding box center [512, 12] width 8 height 8
click at [537, 13] on icon at bounding box center [536, 11] width 6 height 6
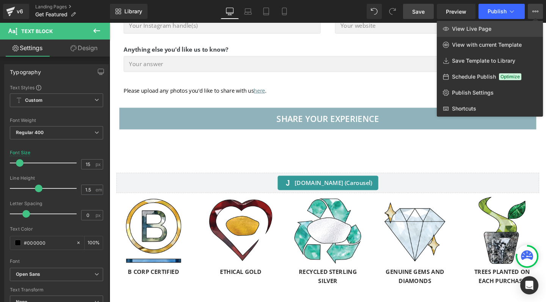
click at [496, 32] on link "View Live Page" at bounding box center [490, 29] width 106 height 16
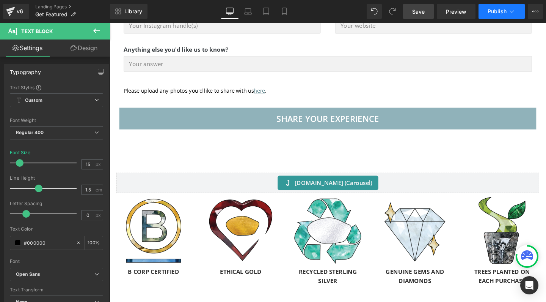
click at [502, 13] on span "Publish" at bounding box center [497, 11] width 19 height 6
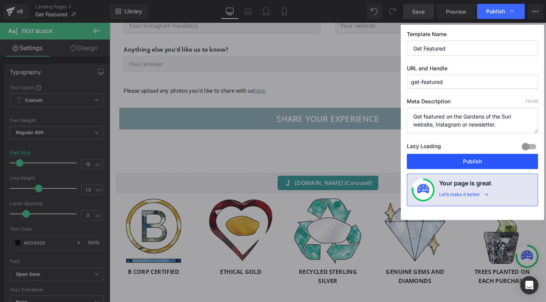
click at [461, 163] on button "Publish" at bounding box center [472, 161] width 131 height 15
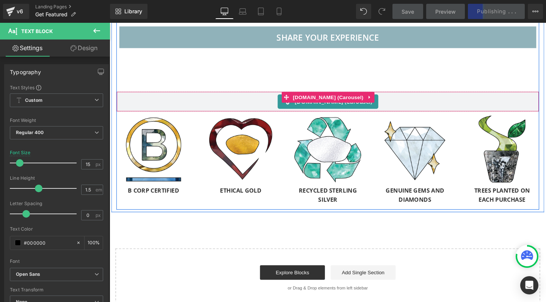
scroll to position [625, 0]
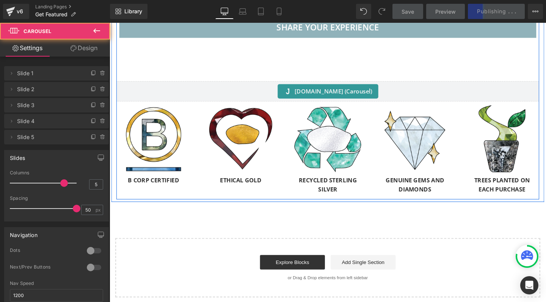
click at [287, 156] on div "Image B CORP CERTIFIED Text Block Row Image Ethical gold Text Block Row Image R…" at bounding box center [349, 155] width 458 height 95
